Goal: Task Accomplishment & Management: Complete application form

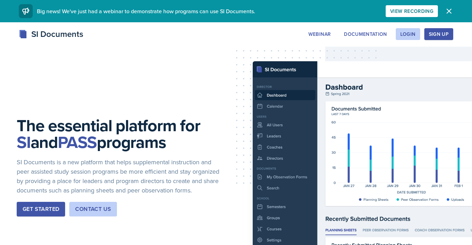
click at [410, 41] on div "SI Documents Webinar Documentation Login Sign Up Sign Up Login Documentation We…" at bounding box center [236, 42] width 472 height 28
click at [410, 38] on button "Login" at bounding box center [408, 34] width 24 height 12
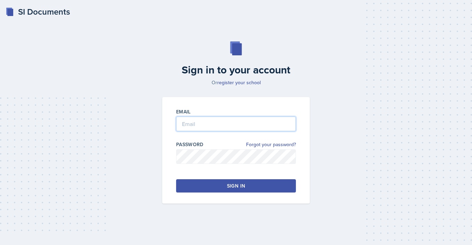
click at [220, 126] on input "email" at bounding box center [236, 124] width 120 height 15
type input "[EMAIL_ADDRESS][DOMAIN_NAME]"
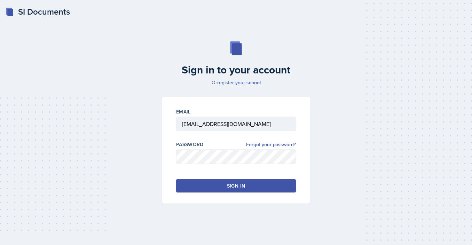
click at [199, 190] on button "Sign in" at bounding box center [236, 185] width 120 height 13
click at [229, 183] on div "Sign in" at bounding box center [236, 186] width 18 height 7
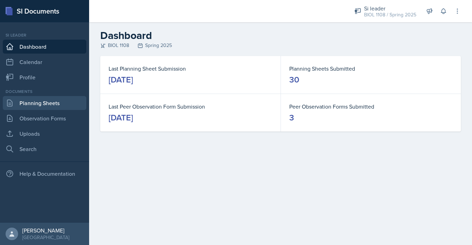
click at [40, 100] on link "Planning Sheets" at bounding box center [45, 103] width 84 height 14
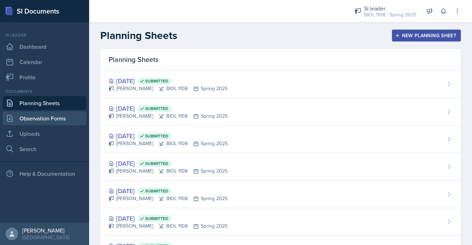
click at [47, 118] on link "Observation Forms" at bounding box center [45, 118] width 84 height 14
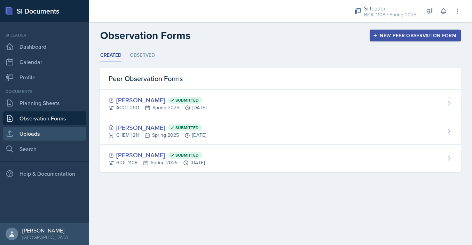
click at [47, 134] on link "Uploads" at bounding box center [45, 134] width 84 height 14
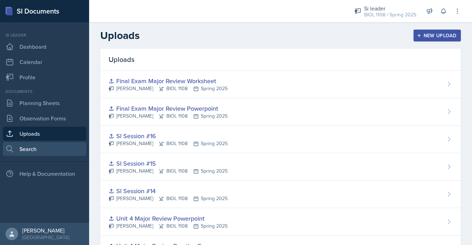
click at [49, 145] on link "Search" at bounding box center [45, 149] width 84 height 14
select select "all"
select select "1"
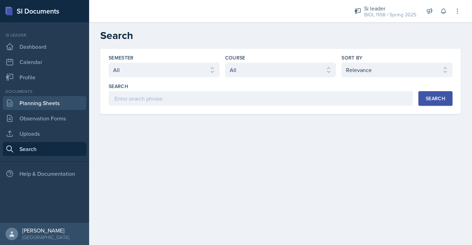
click at [69, 104] on link "Planning Sheets" at bounding box center [45, 103] width 84 height 14
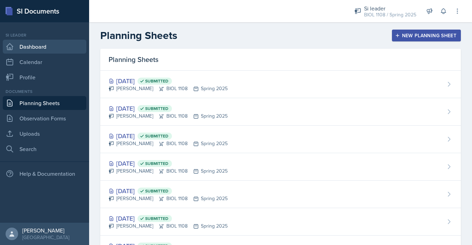
click at [67, 48] on link "Dashboard" at bounding box center [45, 47] width 84 height 14
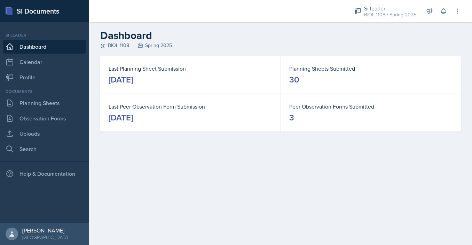
click at [286, 47] on div "BIOL 1108 Spring 2025" at bounding box center [280, 45] width 361 height 7
click at [453, 13] on button at bounding box center [457, 11] width 13 height 13
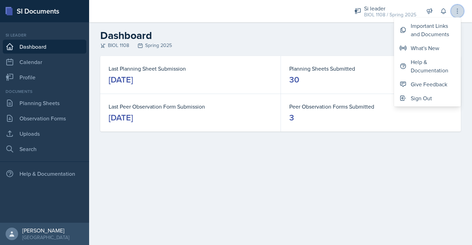
click at [453, 13] on button at bounding box center [457, 11] width 13 height 13
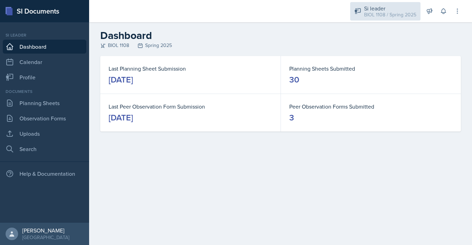
click at [374, 6] on div "Si leader" at bounding box center [390, 8] width 52 height 8
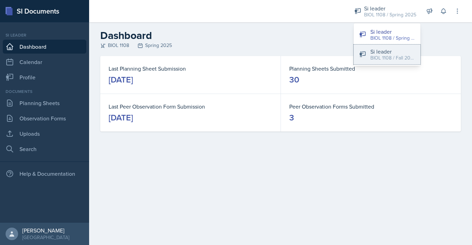
click at [376, 54] on div "Si leader" at bounding box center [393, 51] width 45 height 8
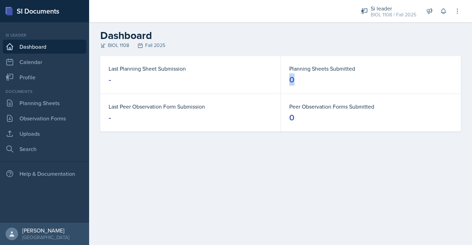
drag, startPoint x: 287, startPoint y: 81, endPoint x: 304, endPoint y: 81, distance: 17.8
click at [304, 81] on div "Planning Sheets Submitted 0" at bounding box center [371, 75] width 180 height 38
drag, startPoint x: 286, startPoint y: 122, endPoint x: 295, endPoint y: 122, distance: 8.7
click at [295, 122] on div "Peer Observation Forms Submitted 0" at bounding box center [371, 113] width 180 height 38
click at [295, 122] on dd "0" at bounding box center [370, 117] width 163 height 11
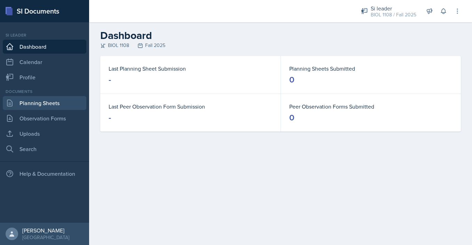
click at [55, 98] on link "Planning Sheets" at bounding box center [45, 103] width 84 height 14
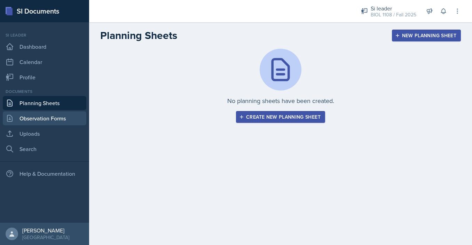
click at [57, 118] on link "Observation Forms" at bounding box center [45, 118] width 84 height 14
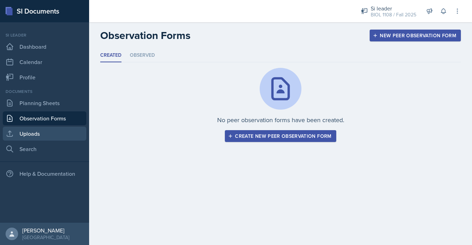
click at [59, 130] on link "Uploads" at bounding box center [45, 134] width 84 height 14
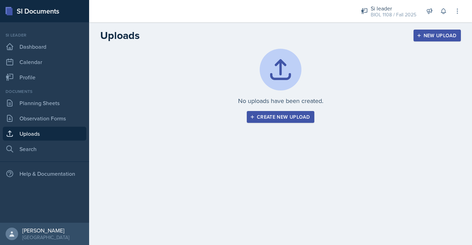
click at [56, 141] on link "Uploads" at bounding box center [45, 134] width 84 height 14
click at [56, 145] on link "Search" at bounding box center [45, 149] width 84 height 14
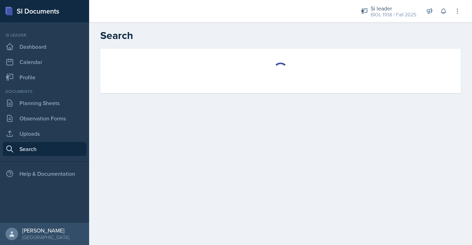
select select "all"
select select "1"
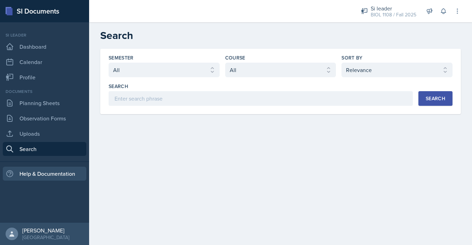
click at [55, 171] on div "Help & Documentation" at bounding box center [45, 174] width 84 height 14
click at [327, 158] on main "Search Semester Select semester All Fall 2025 Summer 2025 Spring 2025 Fall 2024…" at bounding box center [280, 133] width 383 height 223
click at [287, 127] on div "Semester Select semester All Fall 2025 Summer 2025 Spring 2025 Fall 2024 Summer…" at bounding box center [280, 90] width 383 height 82
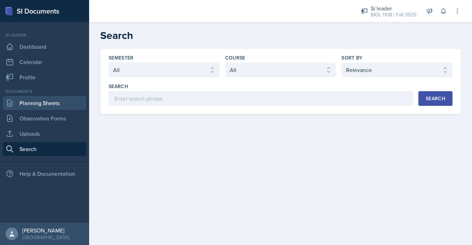
click at [41, 100] on link "Planning Sheets" at bounding box center [45, 103] width 84 height 14
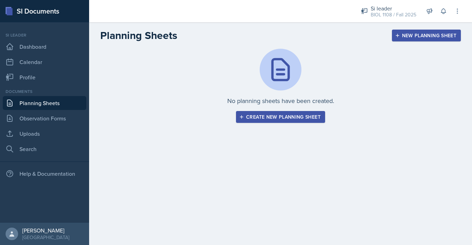
click at [265, 119] on div "Create new planning sheet" at bounding box center [281, 117] width 80 height 6
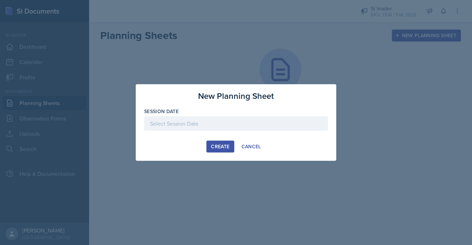
click at [195, 118] on div at bounding box center [236, 123] width 184 height 15
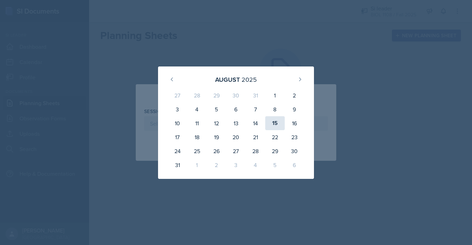
click at [275, 124] on div "15" at bounding box center [275, 123] width 20 height 14
type input "[DATE]"
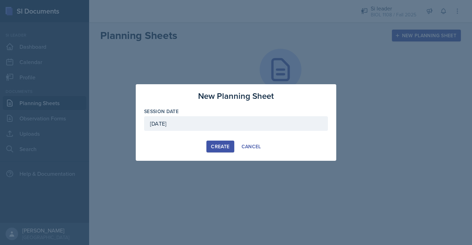
click at [218, 145] on div "Create" at bounding box center [220, 147] width 18 height 6
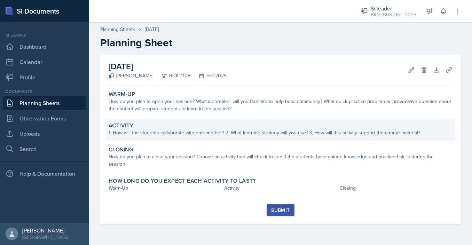
click at [213, 134] on div "1. How will the students collaborate with one another? 2. What learning strateg…" at bounding box center [281, 132] width 344 height 7
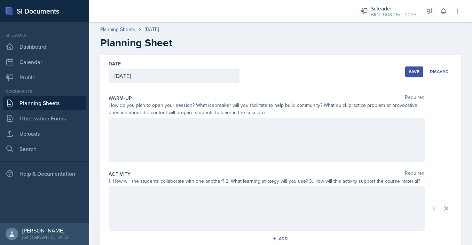
click at [212, 105] on div "How do you plan to open your session? What icebreaker will you facilitate to he…" at bounding box center [267, 109] width 316 height 15
click at [214, 143] on div at bounding box center [267, 140] width 316 height 45
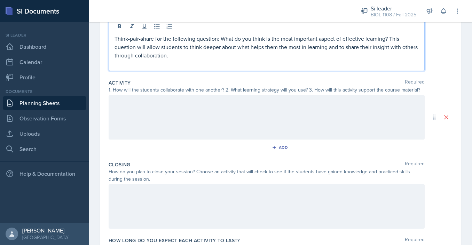
scroll to position [105, 0]
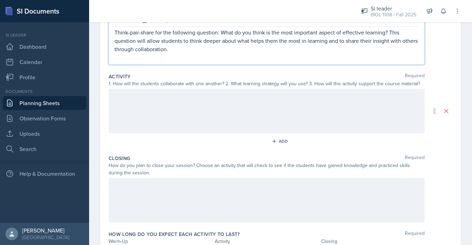
click at [160, 122] on div at bounding box center [267, 111] width 316 height 45
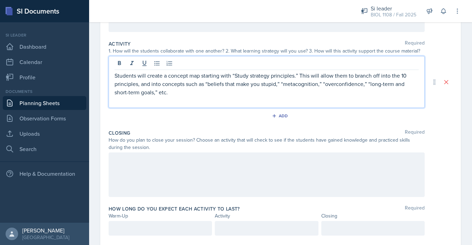
scroll to position [132, 0]
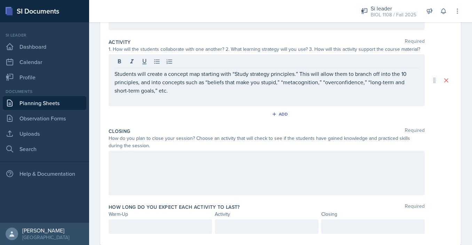
click at [254, 175] on div at bounding box center [267, 173] width 316 height 45
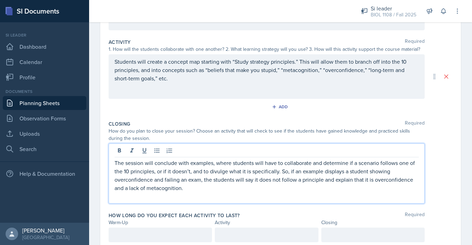
click at [440, 134] on div "How do you plan to close your session? Choose an activity that will check to se…" at bounding box center [281, 134] width 344 height 15
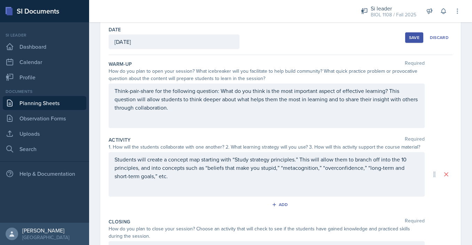
scroll to position [145, 0]
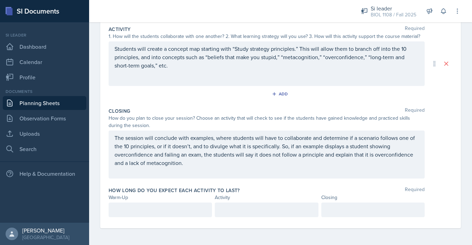
click at [202, 210] on div at bounding box center [160, 210] width 103 height 15
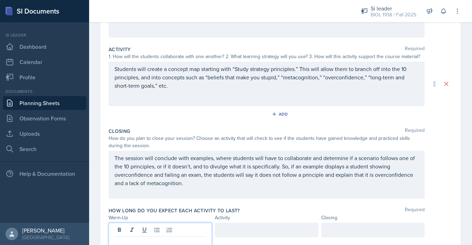
scroll to position [103, 0]
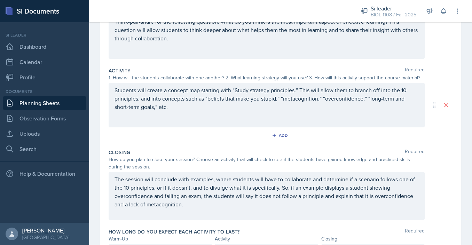
click at [447, 175] on div "The session will conclude with examples, where students will have to collaborat…" at bounding box center [281, 196] width 344 height 48
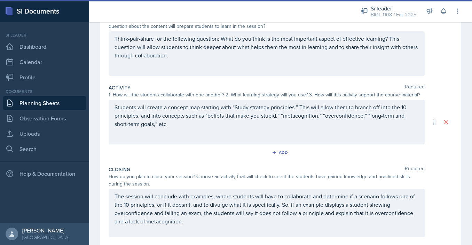
scroll to position [86, 0]
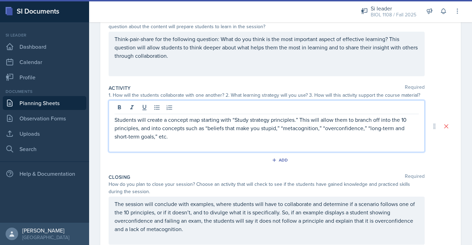
click at [291, 132] on p "Students will create a concept map starting with “Study strategy principles.” T…" at bounding box center [267, 128] width 304 height 25
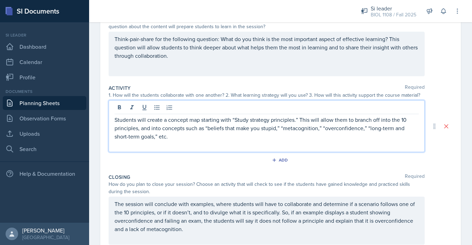
click at [447, 168] on div "Activity Required 1. How will the students collaborate with one another? 2. Wha…" at bounding box center [281, 126] width 344 height 89
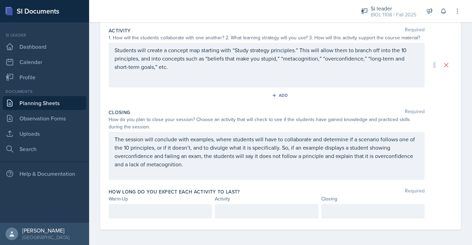
scroll to position [145, 0]
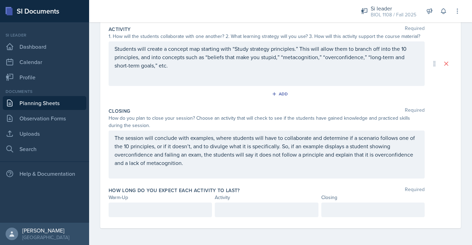
click at [197, 207] on div at bounding box center [160, 210] width 103 height 15
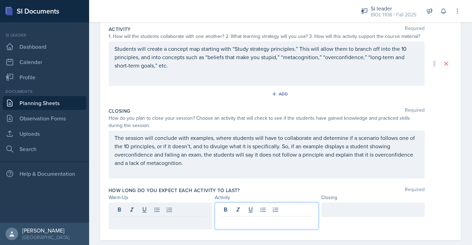
click at [243, 211] on div at bounding box center [266, 216] width 103 height 27
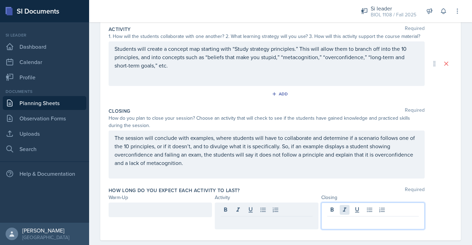
click at [342, 211] on div at bounding box center [372, 216] width 103 height 27
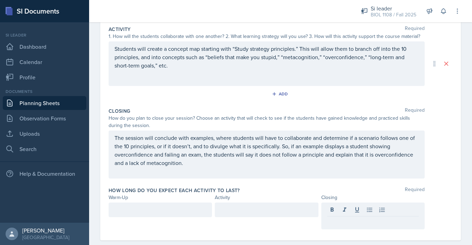
click at [321, 189] on div "How long do you expect each activity to last? Required" at bounding box center [281, 190] width 344 height 7
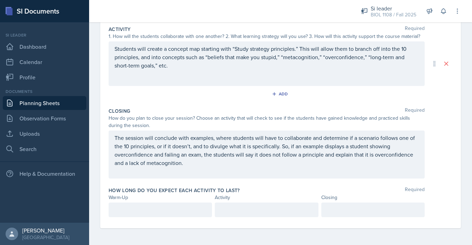
click at [187, 205] on div at bounding box center [160, 210] width 103 height 15
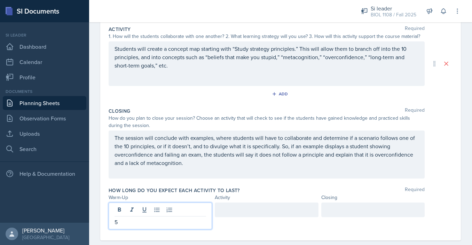
click at [260, 201] on div "Activity" at bounding box center [266, 197] width 103 height 7
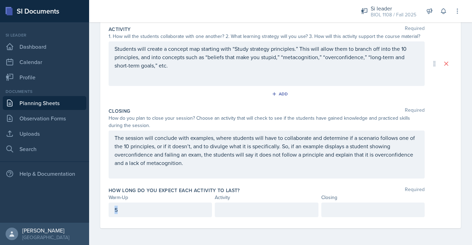
click at [193, 212] on div "5" at bounding box center [160, 210] width 103 height 15
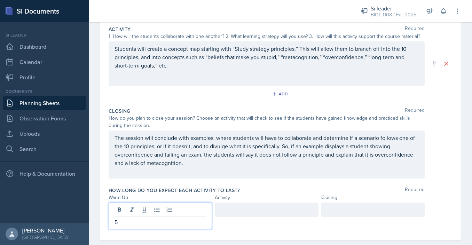
click at [192, 223] on p "5" at bounding box center [161, 222] width 92 height 8
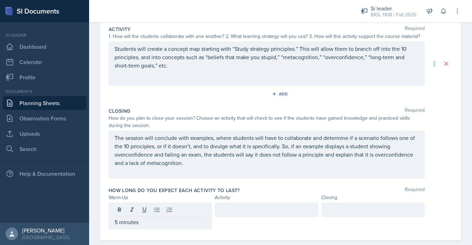
click at [250, 193] on div "How long do you expect each activity to last? Required" at bounding box center [281, 190] width 344 height 7
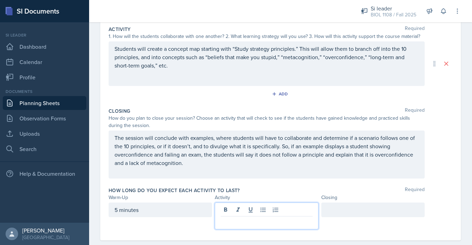
click at [298, 211] on div at bounding box center [266, 216] width 103 height 27
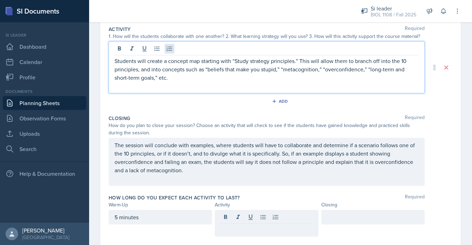
click at [168, 46] on div "Students will create a concept map starting with “Study strategy principles.” T…" at bounding box center [267, 67] width 316 height 52
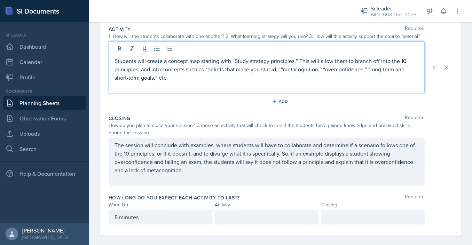
click at [201, 62] on p "Students will create a concept map starting with “Study strategy principles.” T…" at bounding box center [267, 69] width 304 height 25
click at [352, 62] on p "Students will create a concept map in different groups, all starting with “Stud…" at bounding box center [267, 69] width 304 height 25
click at [350, 61] on p "Students will create a concept map in different groups, all starting with “Stud…" at bounding box center [267, 69] width 304 height 25
click at [274, 81] on p "Students will create a concept map in different groups, all starting with “Stud…" at bounding box center [267, 69] width 304 height 25
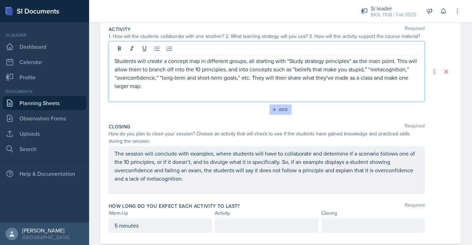
scroll to position [161, 0]
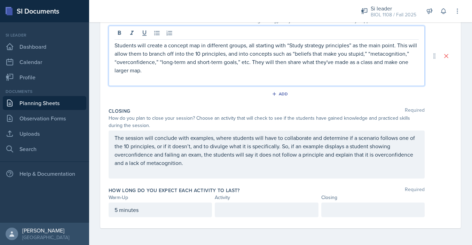
click at [272, 206] on div at bounding box center [266, 210] width 103 height 15
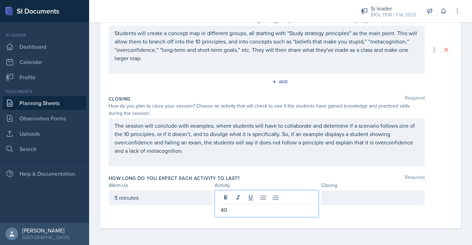
click at [345, 197] on div at bounding box center [372, 198] width 103 height 15
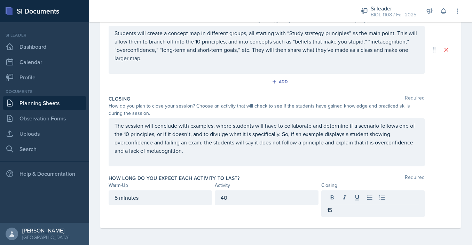
click at [259, 204] on div "40" at bounding box center [266, 198] width 103 height 15
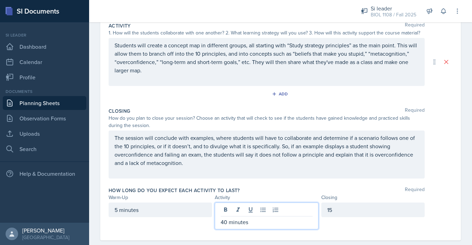
click at [348, 212] on div "15" at bounding box center [372, 210] width 103 height 15
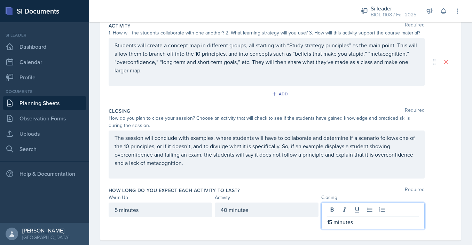
click at [444, 188] on div "How long do you expect each activity to last? Required" at bounding box center [281, 190] width 344 height 7
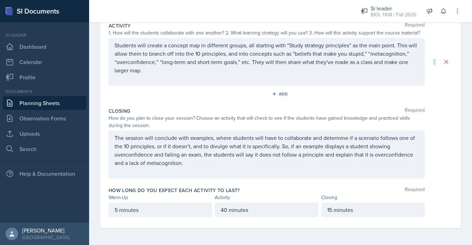
click at [450, 154] on div "The session will conclude with examples, where students will have to collaborat…" at bounding box center [281, 155] width 344 height 48
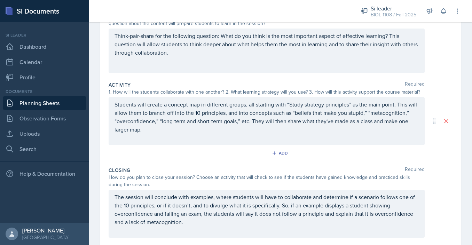
scroll to position [0, 0]
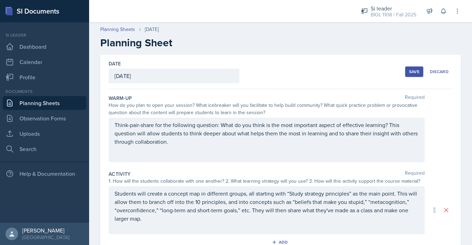
click at [414, 76] on button "Save" at bounding box center [414, 72] width 18 height 10
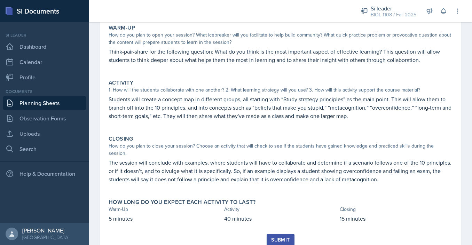
scroll to position [85, 0]
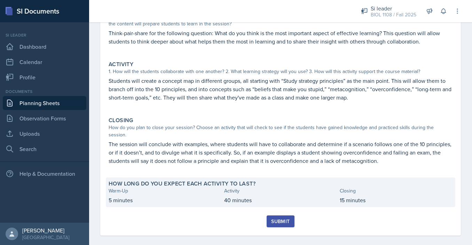
click at [301, 196] on p "40 minutes" at bounding box center [280, 200] width 113 height 8
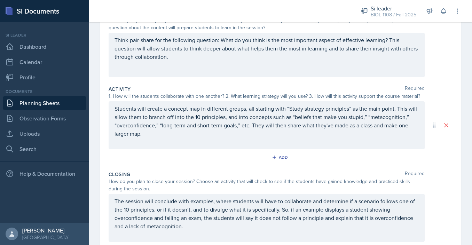
scroll to position [148, 0]
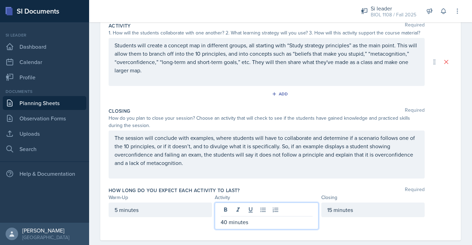
click at [227, 211] on div "40 minutes" at bounding box center [266, 216] width 103 height 27
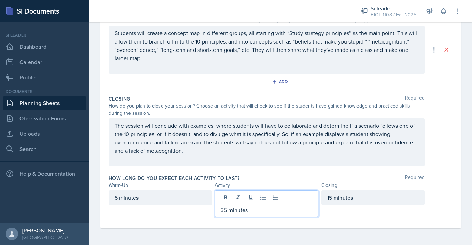
scroll to position [0, 0]
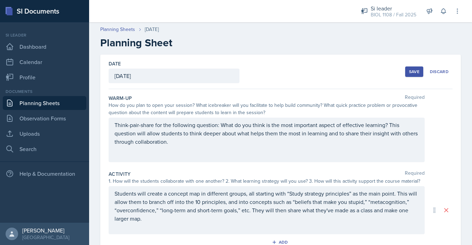
click at [409, 70] on button "Save" at bounding box center [414, 72] width 18 height 10
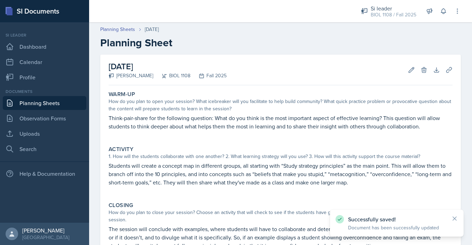
scroll to position [85, 0]
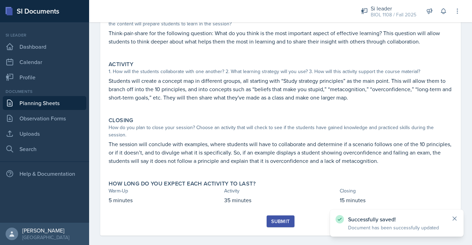
click at [453, 217] on icon at bounding box center [454, 218] width 7 height 7
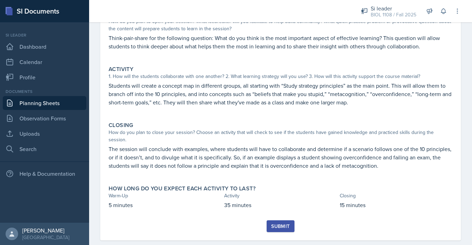
scroll to position [78, 0]
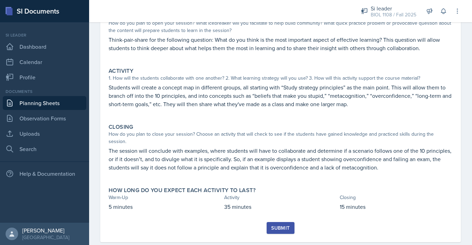
click at [295, 222] on div "Submit" at bounding box center [281, 232] width 344 height 20
click at [284, 225] on div "Submit" at bounding box center [280, 228] width 18 height 6
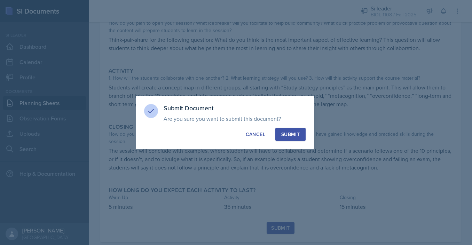
click at [301, 137] on button "Submit" at bounding box center [291, 134] width 30 height 13
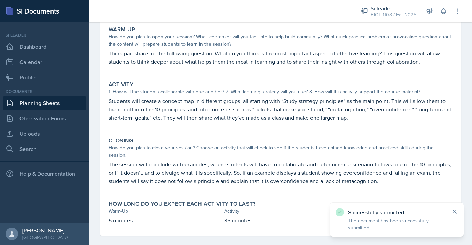
click at [455, 209] on icon at bounding box center [454, 211] width 7 height 7
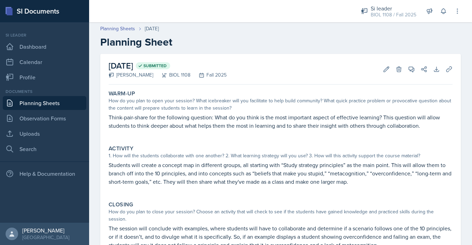
scroll to position [0, 0]
click at [274, 35] on div "Planning Sheets [DATE] Planning Sheet" at bounding box center [280, 37] width 383 height 23
click at [118, 34] on div "Planning Sheets [DATE] Planning Sheet" at bounding box center [280, 37] width 383 height 23
click at [118, 29] on link "Planning Sheets" at bounding box center [117, 29] width 35 height 7
